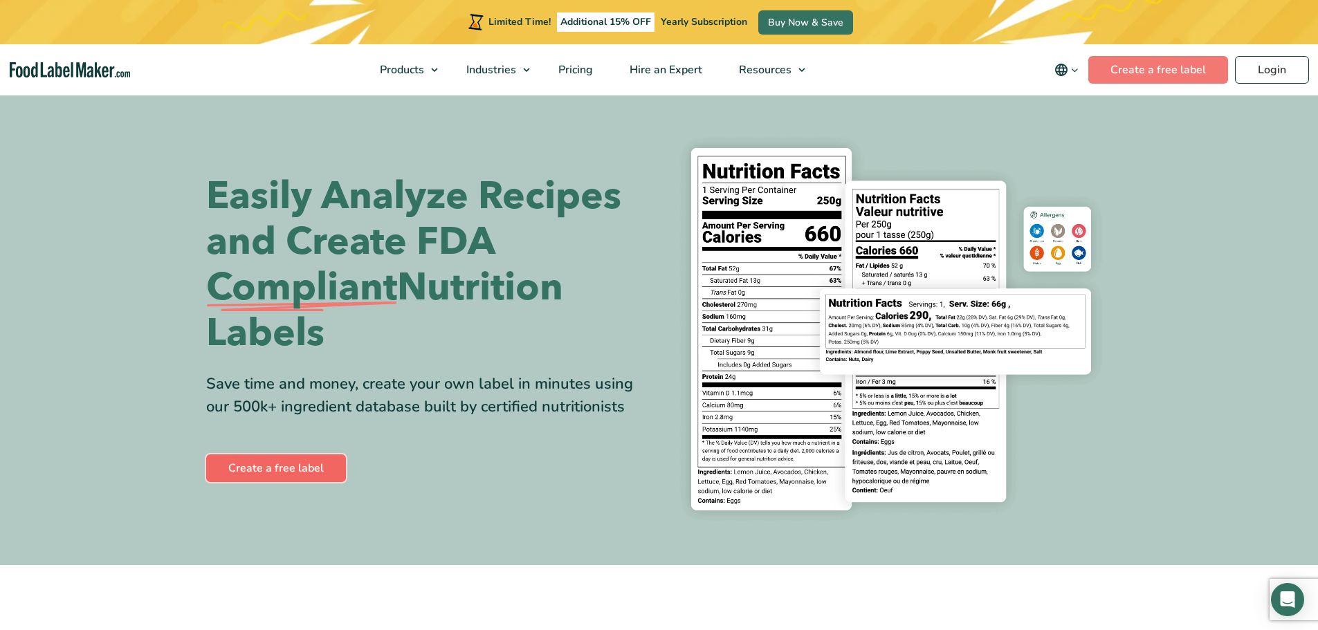
click at [281, 469] on link "Create a free label" at bounding box center [276, 469] width 140 height 28
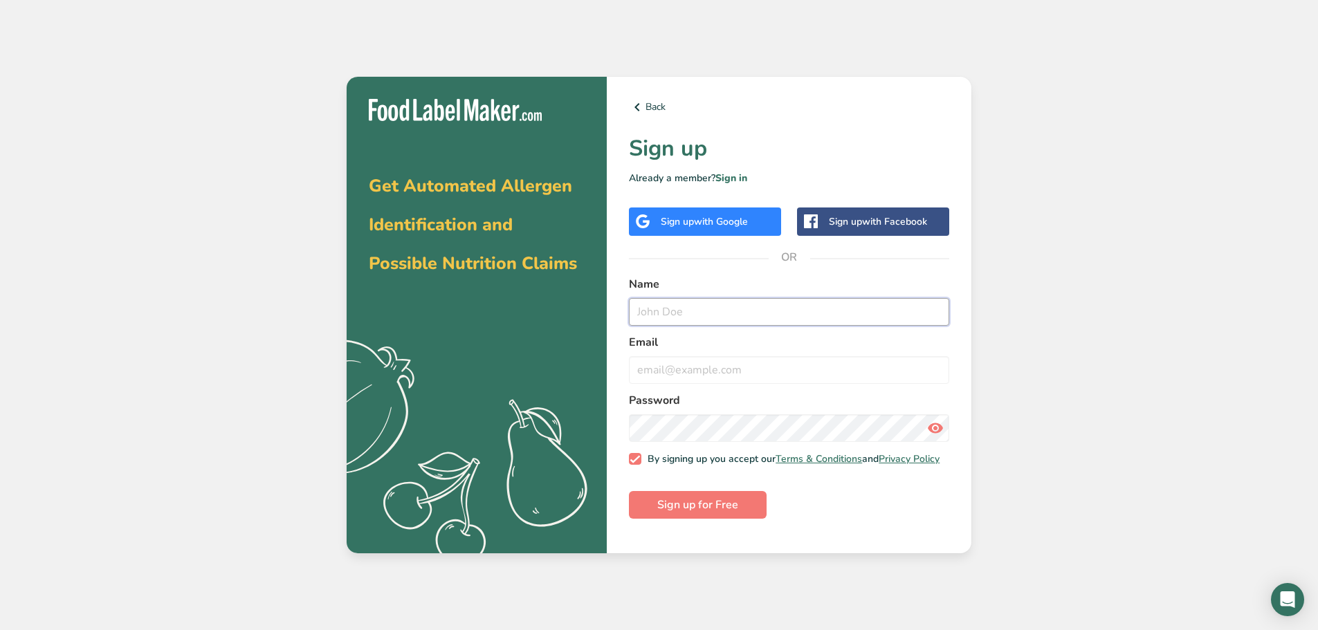
click at [650, 314] on input "text" at bounding box center [789, 312] width 320 height 28
type input "[PERSON_NAME]"
click at [639, 374] on input "email" at bounding box center [789, 370] width 320 height 28
type input "[EMAIL_ADDRESS][DOMAIN_NAME]"
click at [621, 428] on div "Back Sign up Already a member? Sign in Sign up with Google Sign up with Faceboo…" at bounding box center [789, 315] width 365 height 477
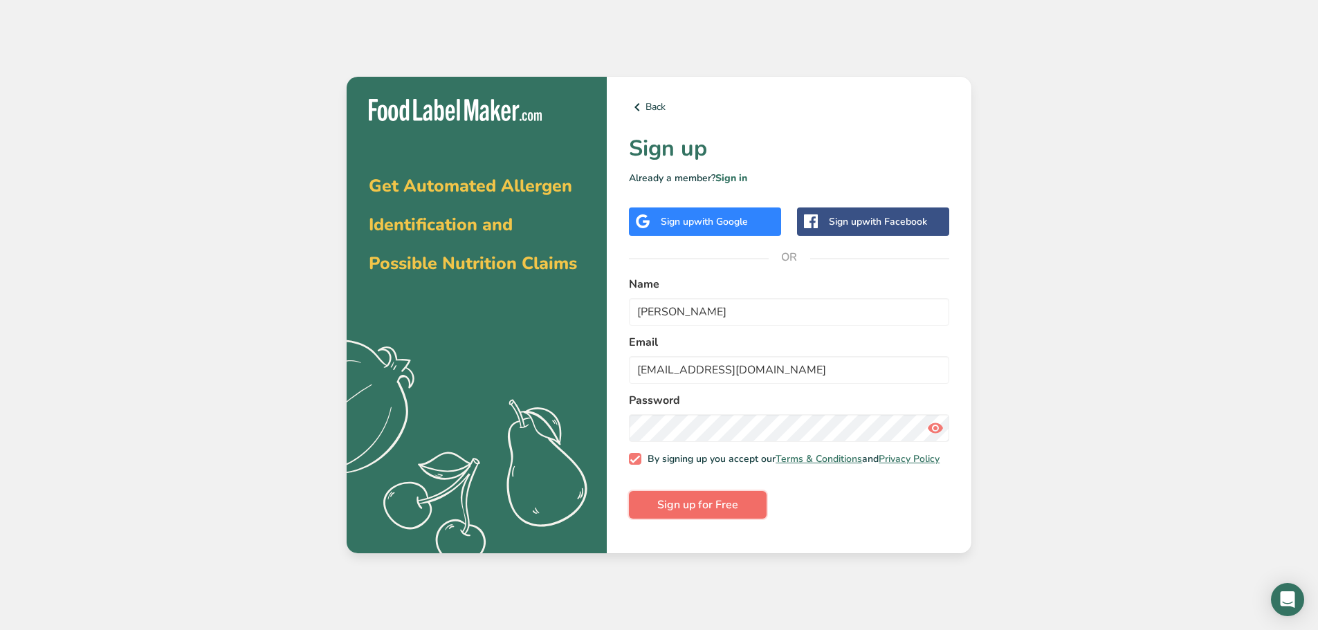
click at [683, 507] on span "Sign up for Free" at bounding box center [697, 505] width 81 height 17
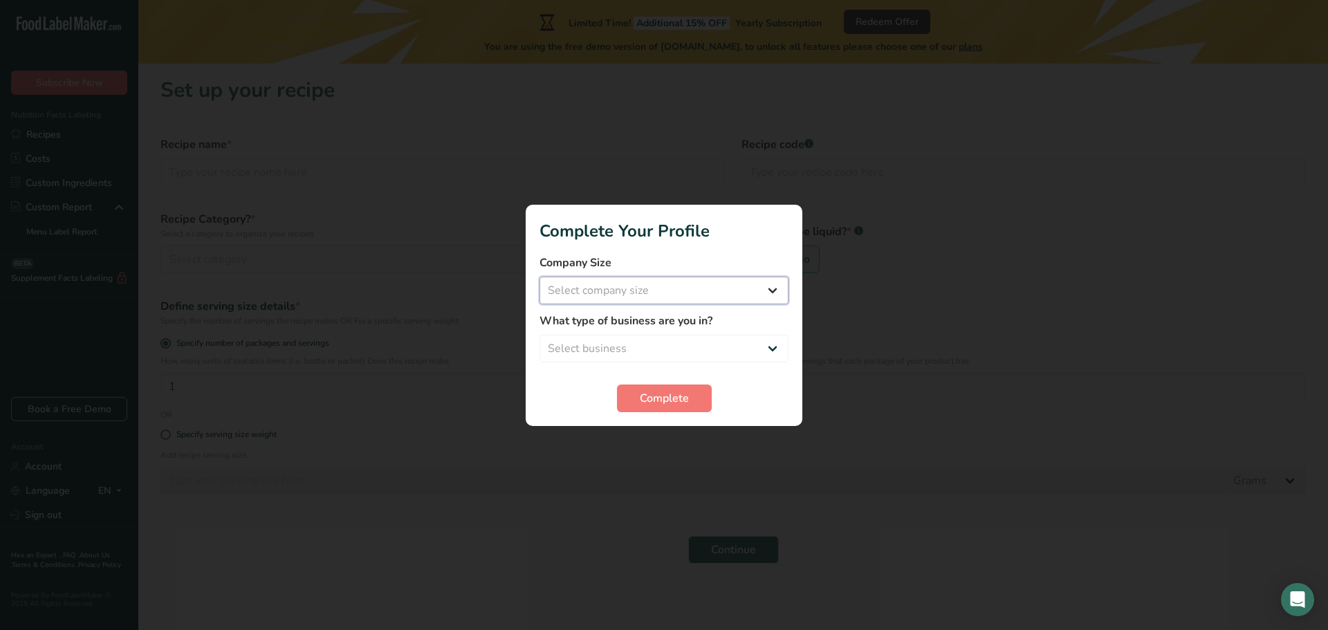
click at [767, 284] on select "Select company size Fewer than 10 Employees 10 to 50 Employees 51 to 500 Employ…" at bounding box center [664, 291] width 249 height 28
select select "1"
click at [540, 277] on select "Select company size Fewer than 10 Employees 10 to 50 Employees 51 to 500 Employ…" at bounding box center [664, 291] width 249 height 28
click at [777, 343] on select "Select business Packaged Food Manufacturer Restaurant & Cafe Bakery Meal Plans …" at bounding box center [664, 349] width 249 height 28
select select "8"
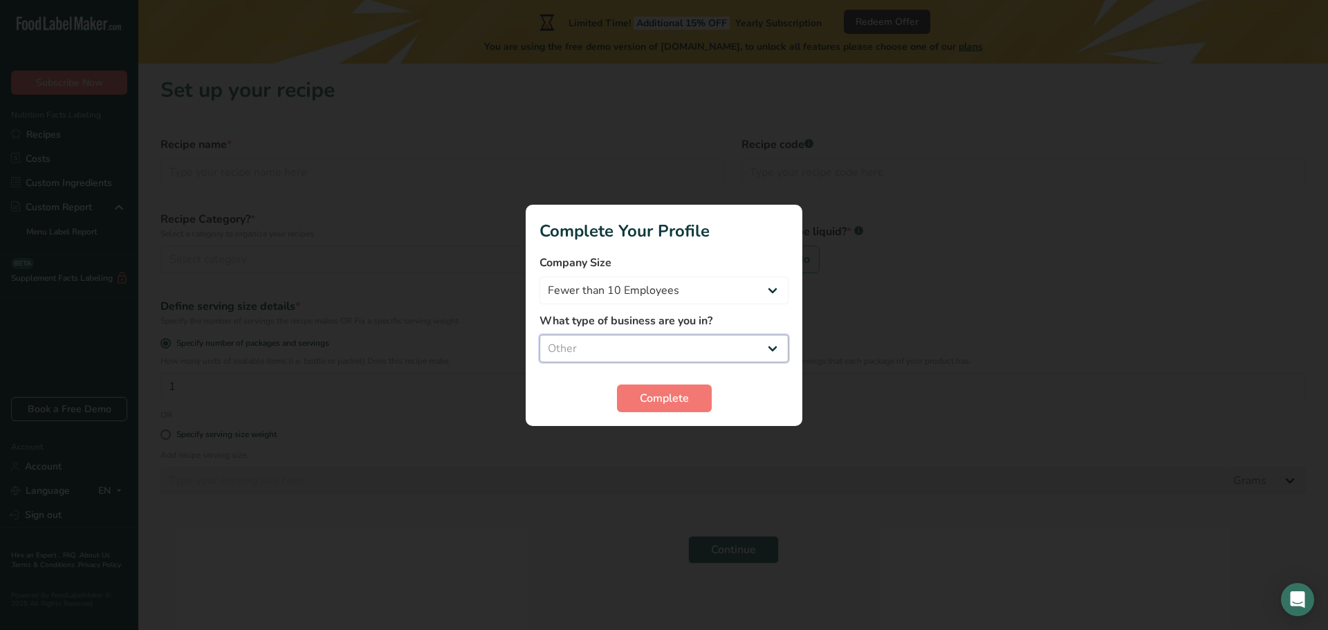
click at [540, 335] on select "Select business Packaged Food Manufacturer Restaurant & Cafe Bakery Meal Plans …" at bounding box center [664, 349] width 249 height 28
click at [657, 392] on span "Complete" at bounding box center [664, 398] width 49 height 17
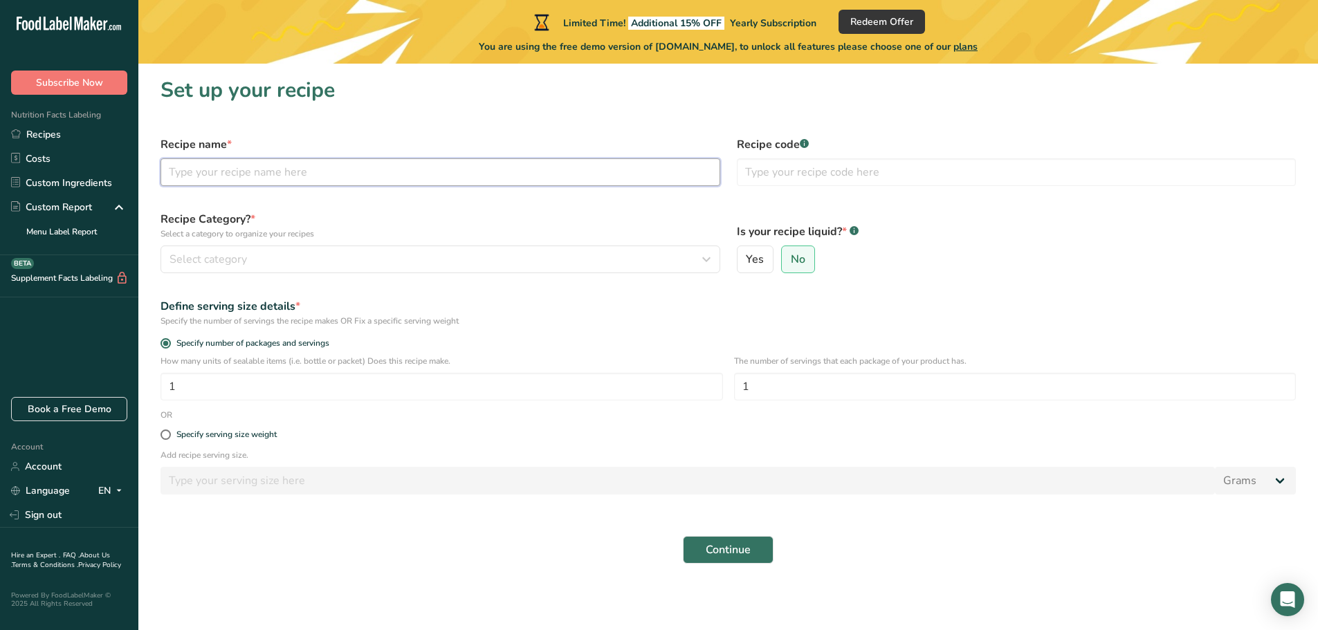
click at [200, 167] on input "text" at bounding box center [441, 172] width 560 height 28
type input "Hawaiian Cinnamon Rolls"
click at [216, 257] on span "Select category" at bounding box center [208, 259] width 77 height 17
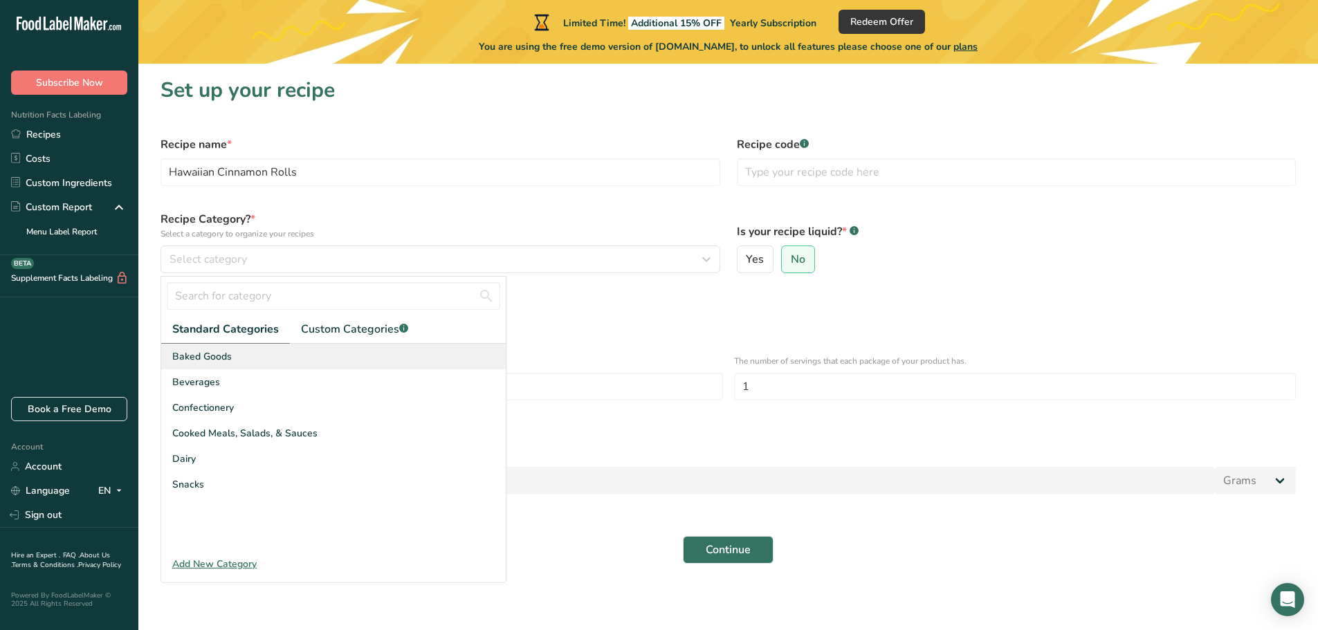
click at [201, 353] on span "Baked Goods" at bounding box center [202, 356] width 60 height 15
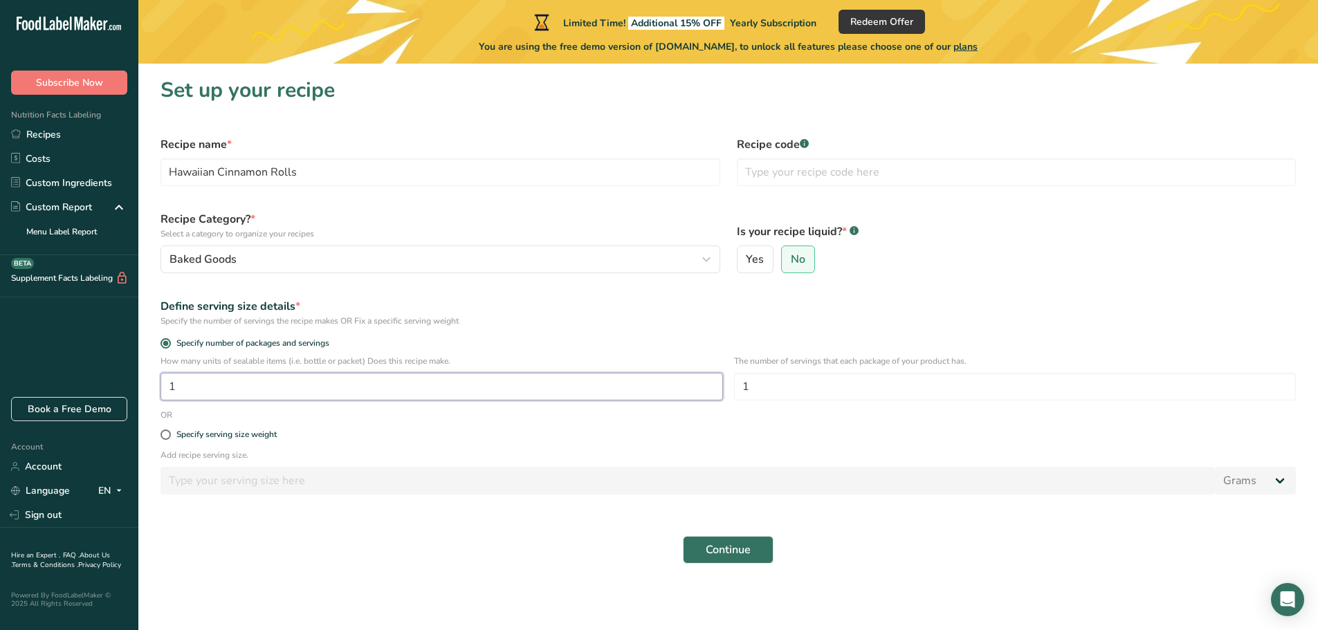
drag, startPoint x: 183, startPoint y: 389, endPoint x: 167, endPoint y: 386, distance: 16.2
click at [167, 386] on input "1" at bounding box center [442, 387] width 563 height 28
type input "12"
click at [803, 167] on input "text" at bounding box center [1017, 172] width 560 height 28
click at [740, 554] on span "Continue" at bounding box center [728, 550] width 45 height 17
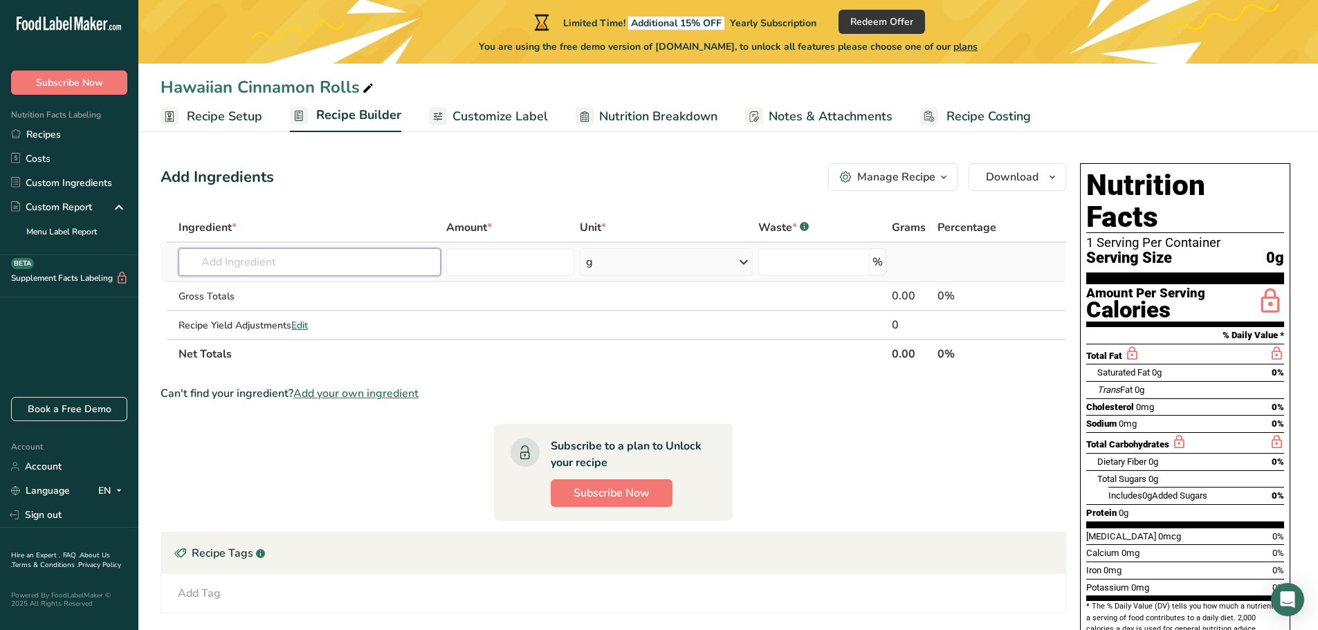
click at [201, 262] on input "text" at bounding box center [310, 262] width 262 height 28
drag, startPoint x: 332, startPoint y: 259, endPoint x: 190, endPoint y: 261, distance: 141.8
click at [190, 261] on input "2/3 cup brown sugar" at bounding box center [310, 262] width 262 height 28
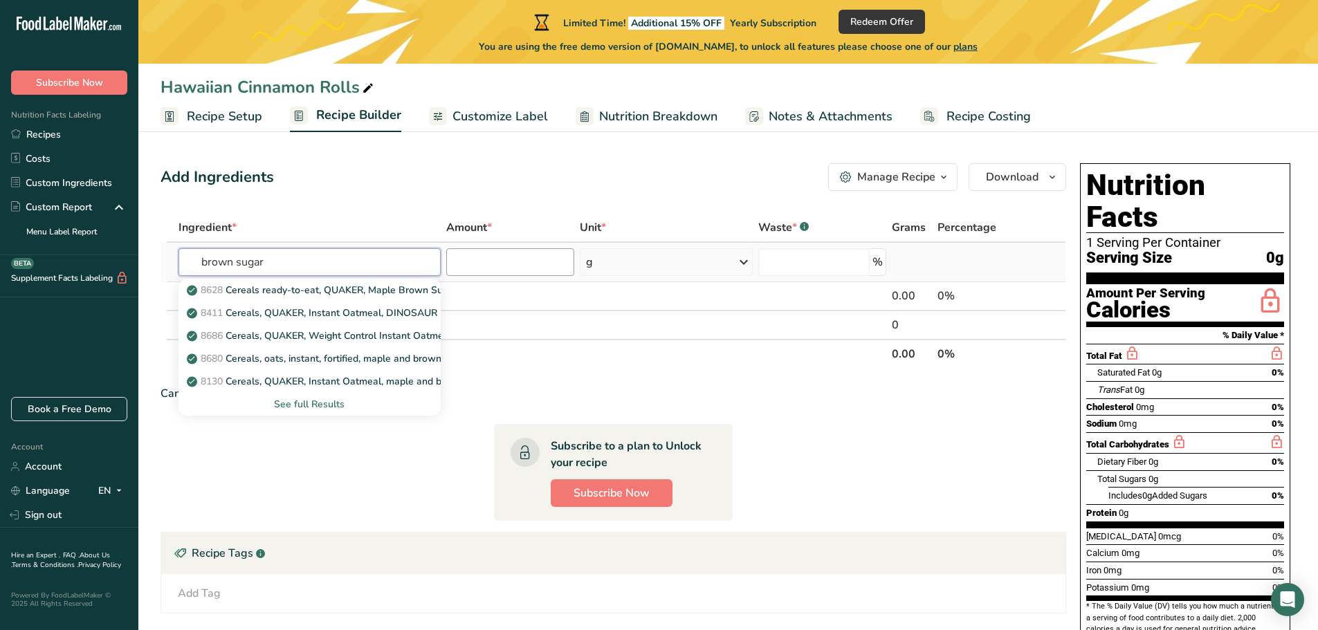
type input "brown sugar"
click at [477, 273] on input "number" at bounding box center [510, 262] width 129 height 28
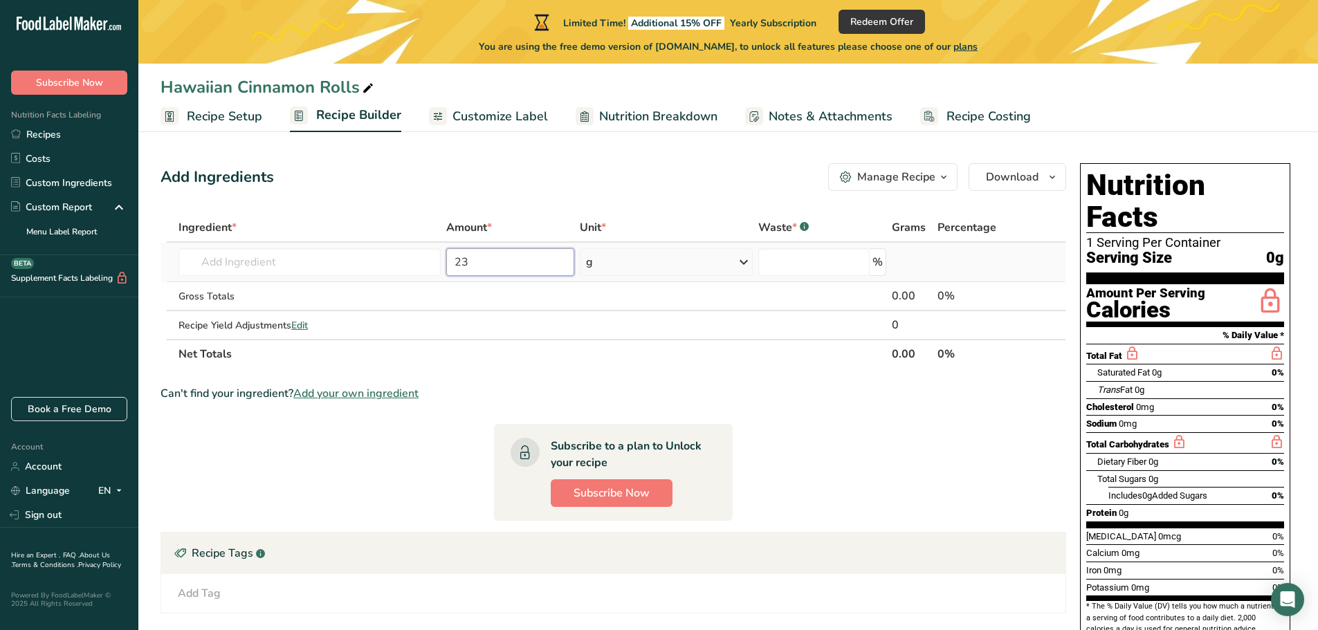
type input "2"
click at [746, 262] on icon at bounding box center [744, 262] width 17 height 25
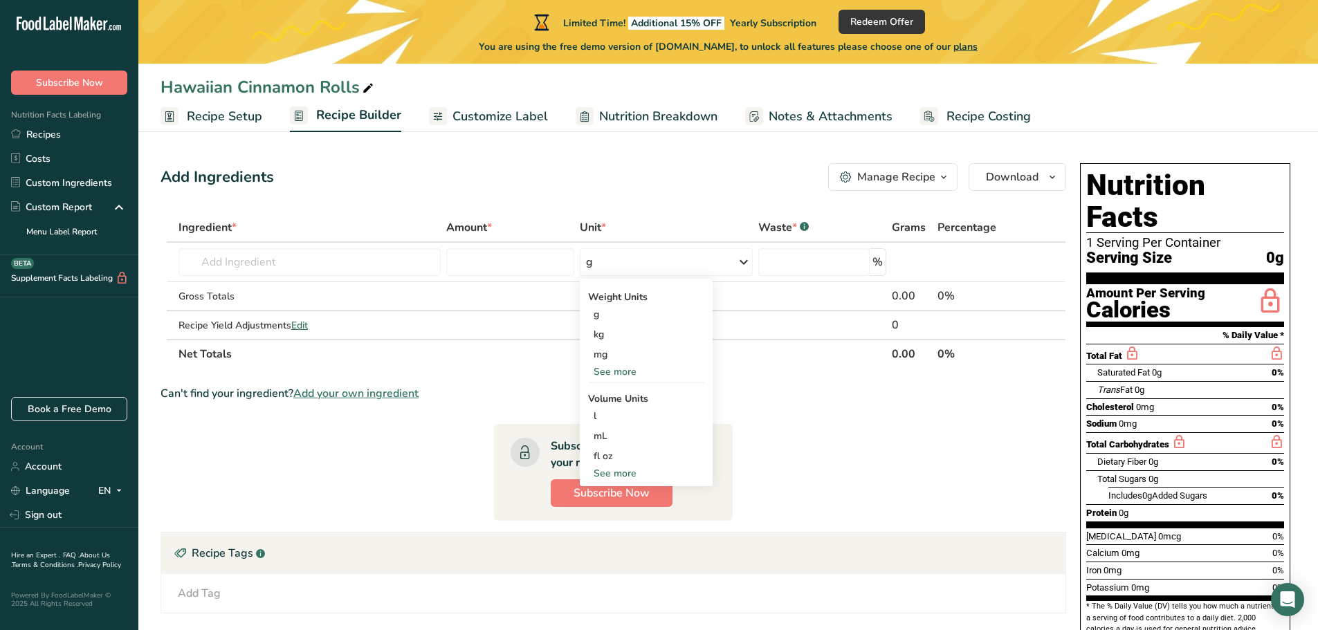
click at [808, 411] on section "Ingredient * Amount * Unit * Waste * .a-a{fill:#347362;}.b-a{fill:#fff;} Grams …" at bounding box center [614, 518] width 906 height 611
